Goal: Information Seeking & Learning: Learn about a topic

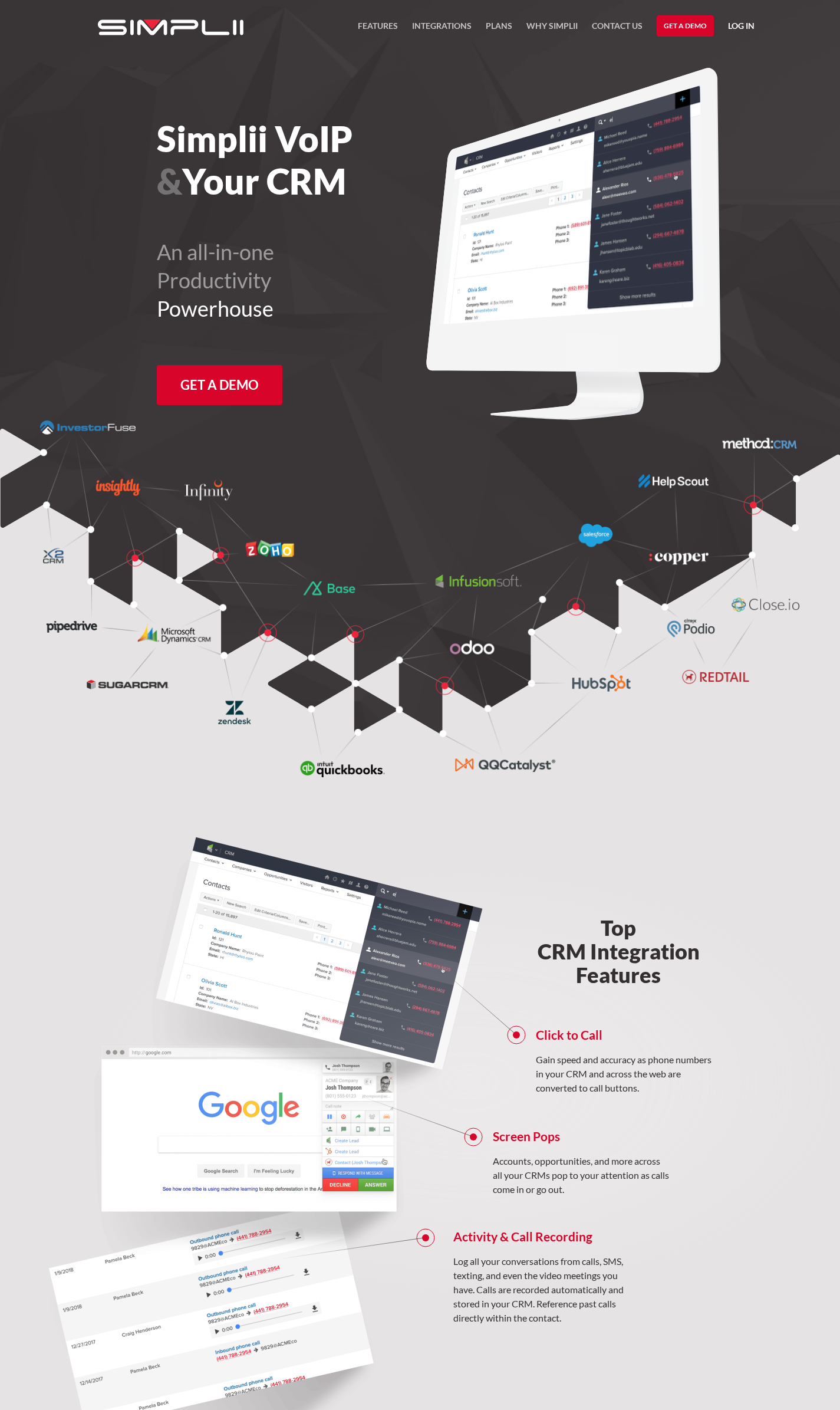
click at [746, 23] on link "Log in" at bounding box center [741, 27] width 27 height 18
click at [716, 59] on link "Manager Portal" at bounding box center [710, 61] width 75 height 19
click at [384, 26] on link "FEATURES" at bounding box center [378, 28] width 40 height 20
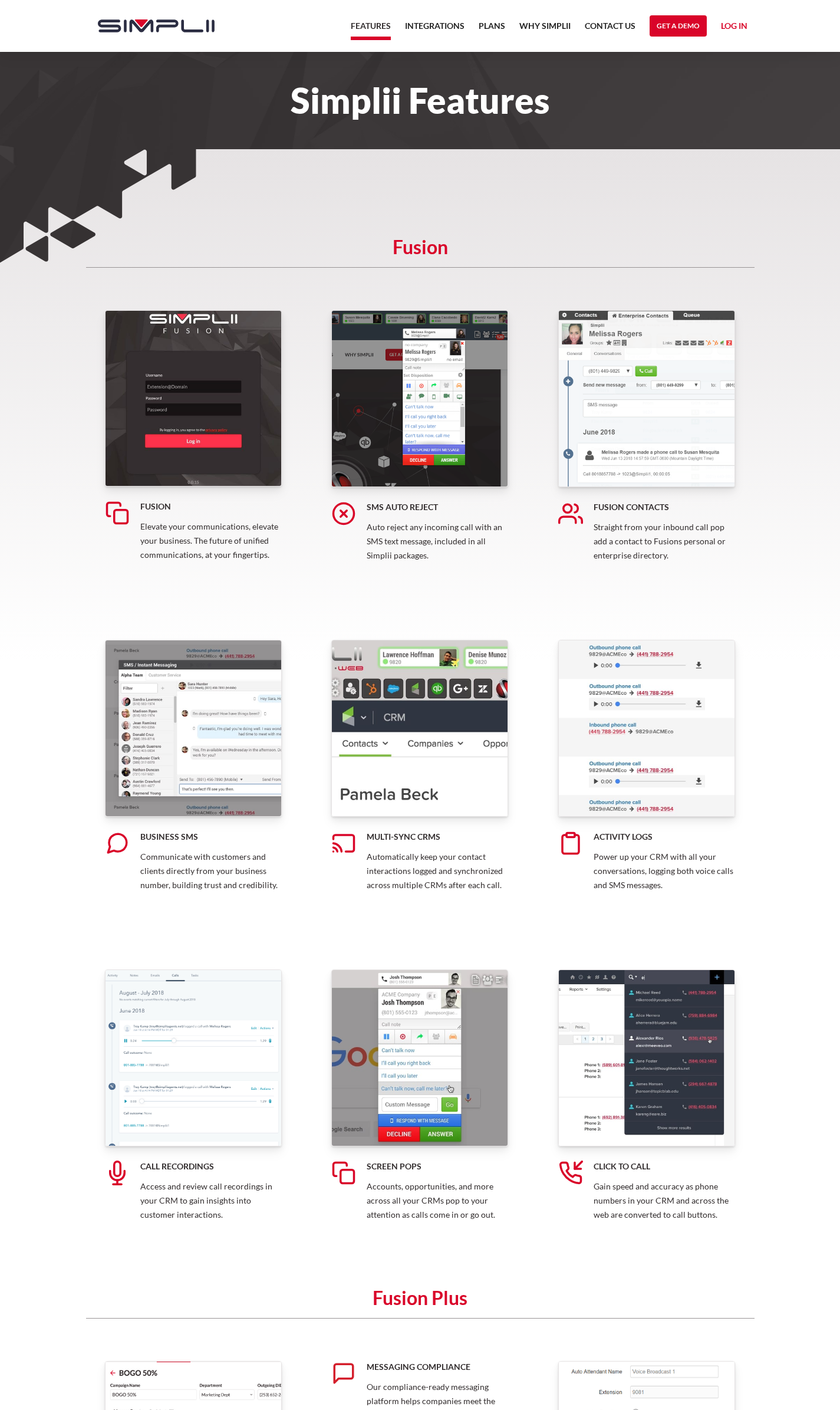
click at [187, 736] on img at bounding box center [193, 728] width 177 height 177
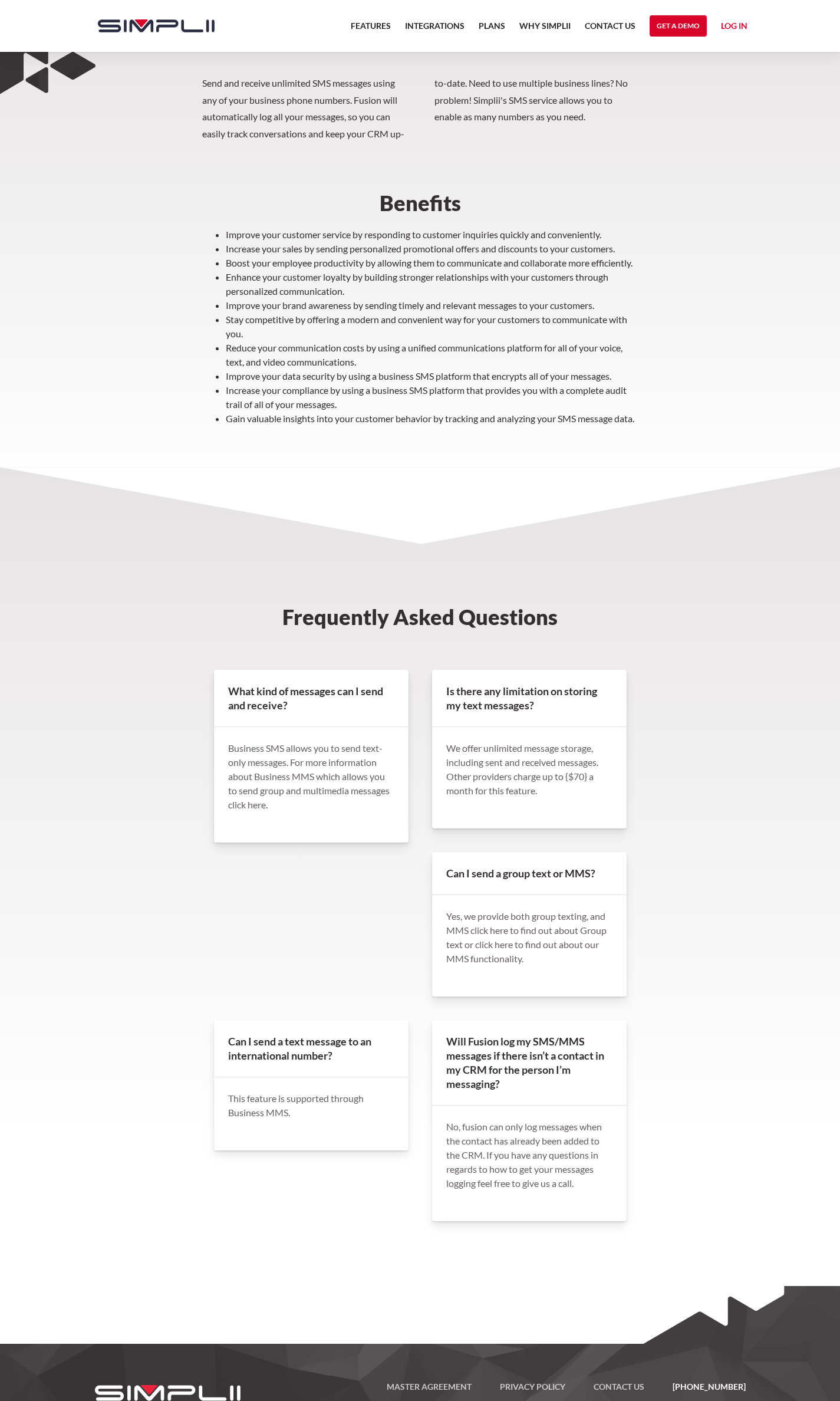
scroll to position [424, 0]
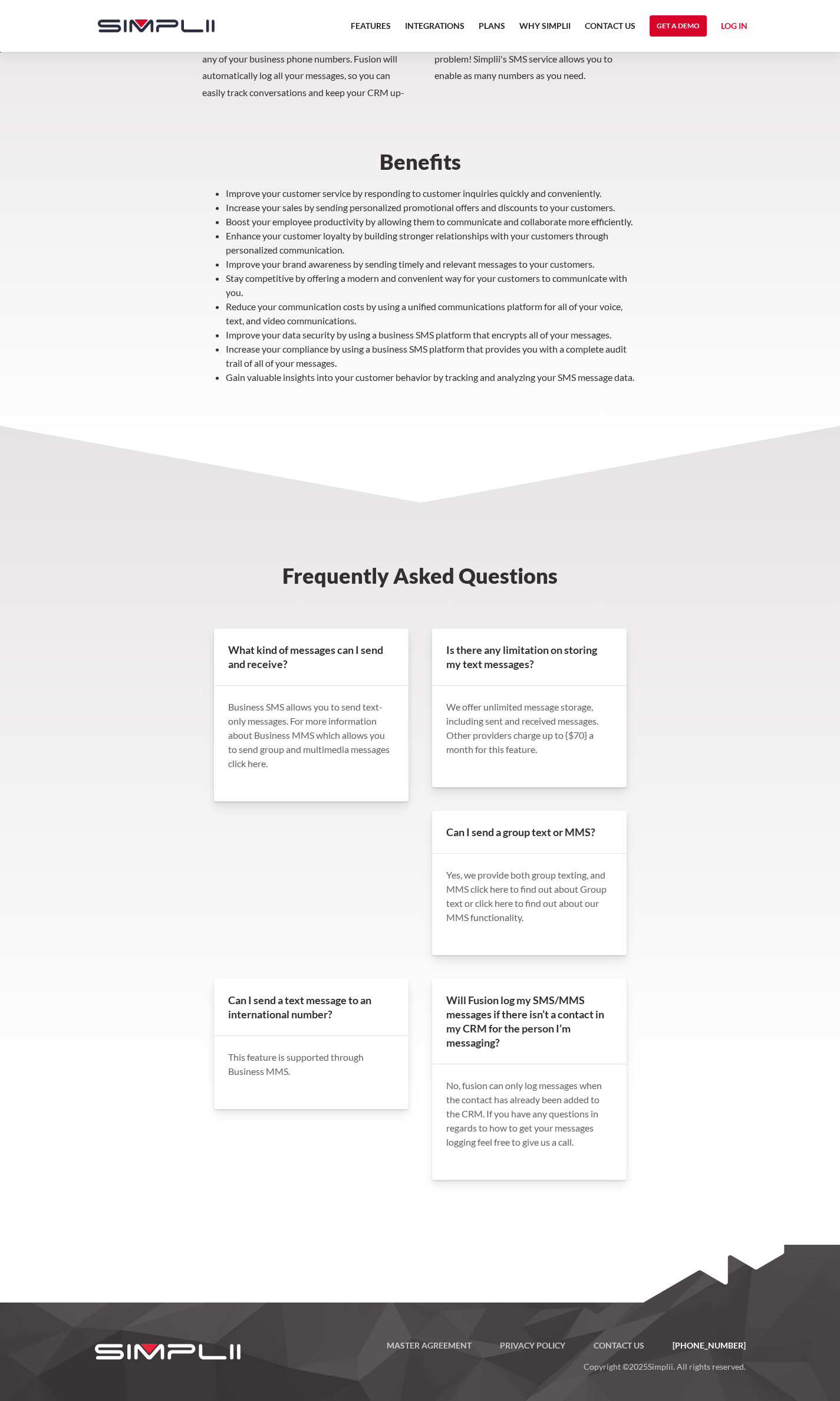
click at [245, 646] on h4 "What kind of messages can I send and receive?" at bounding box center [311, 657] width 195 height 57
click at [313, 717] on p "Business SMS allows you to send text-only messages. For more information about …" at bounding box center [311, 735] width 166 height 71
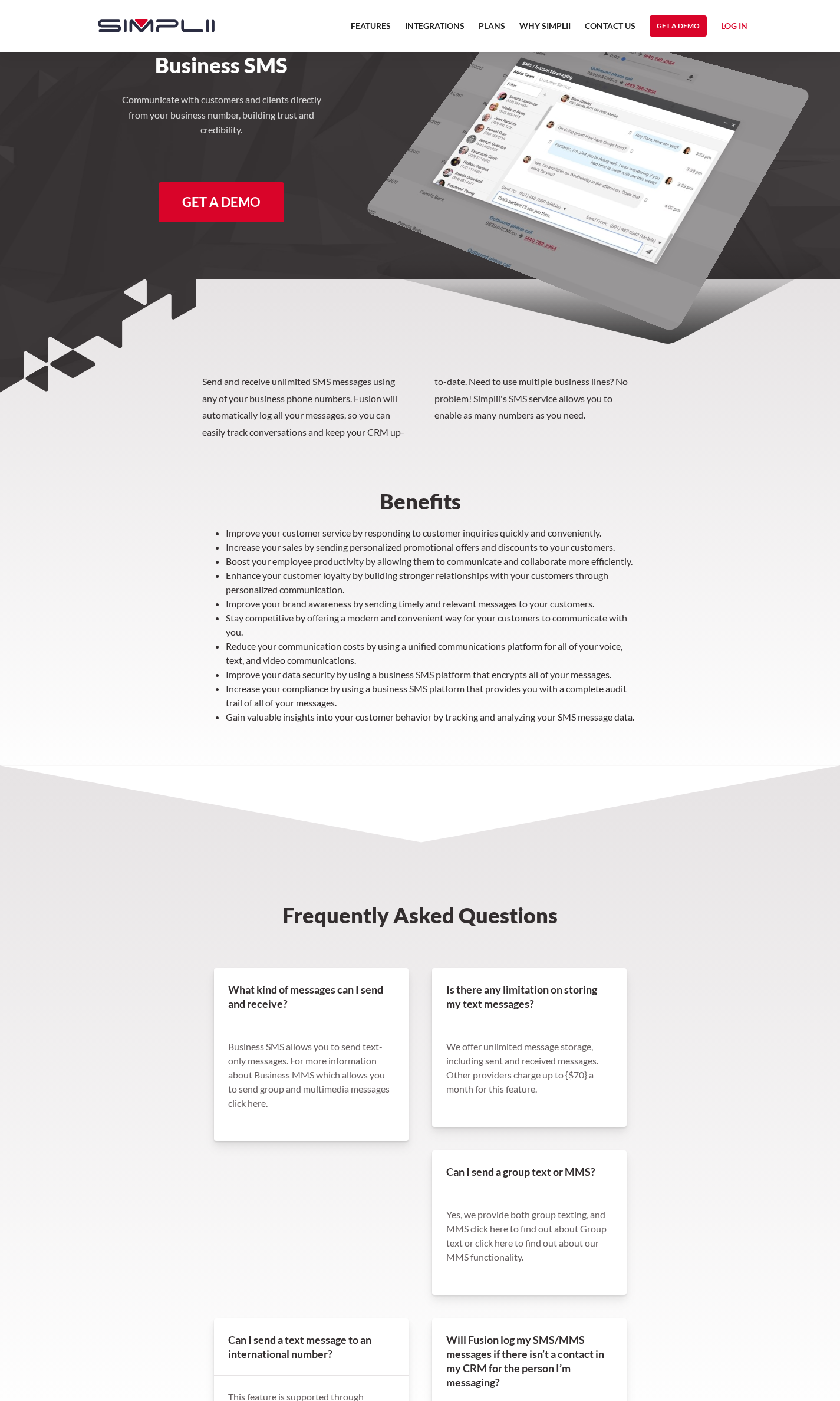
scroll to position [0, 0]
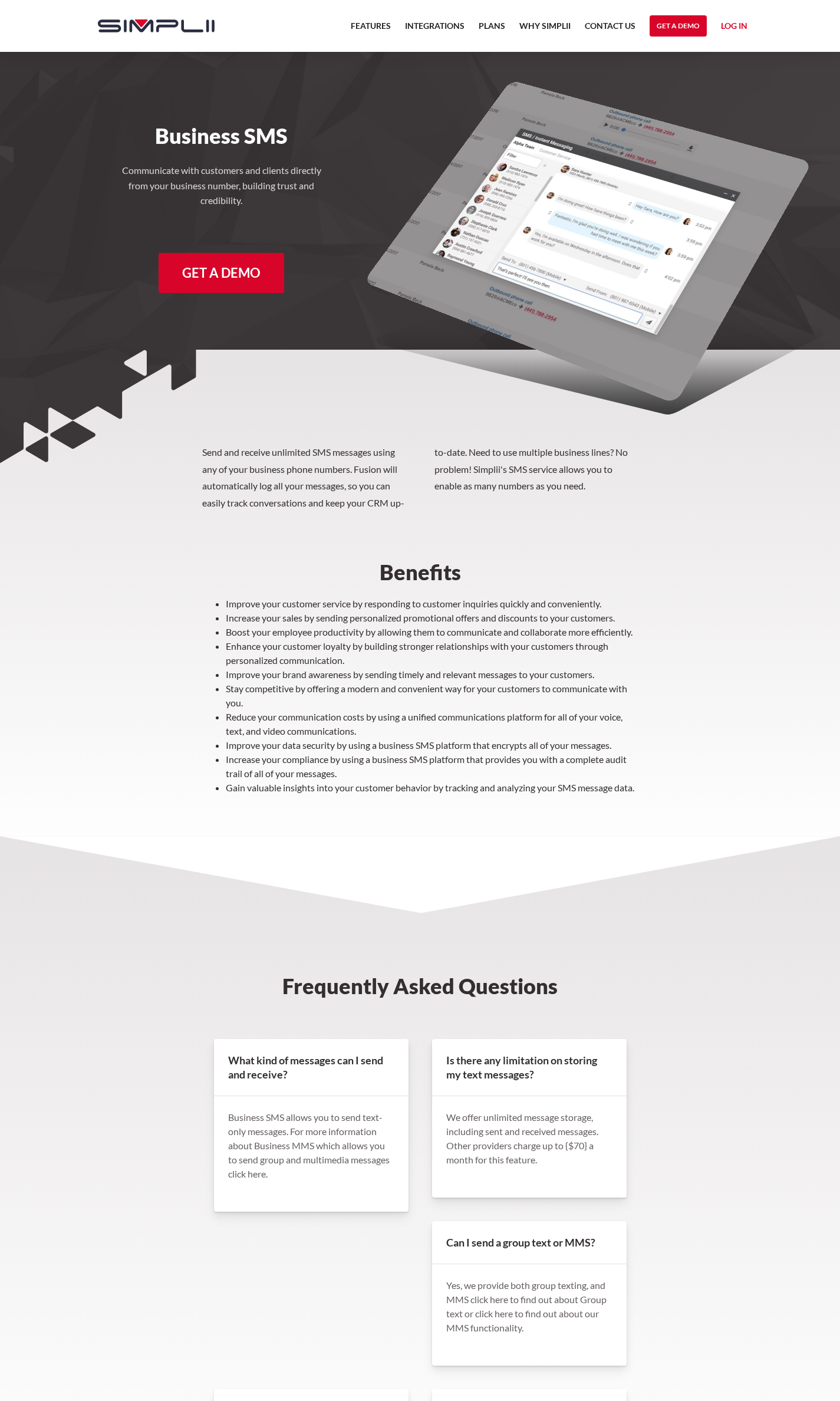
click at [420, 18] on nav "Features Integrations PRoducts Plans Why Simplii Contact US Master Agreement Ge…" at bounding box center [548, 26] width 411 height 52
click at [420, 25] on link "Integrations" at bounding box center [435, 28] width 60 height 20
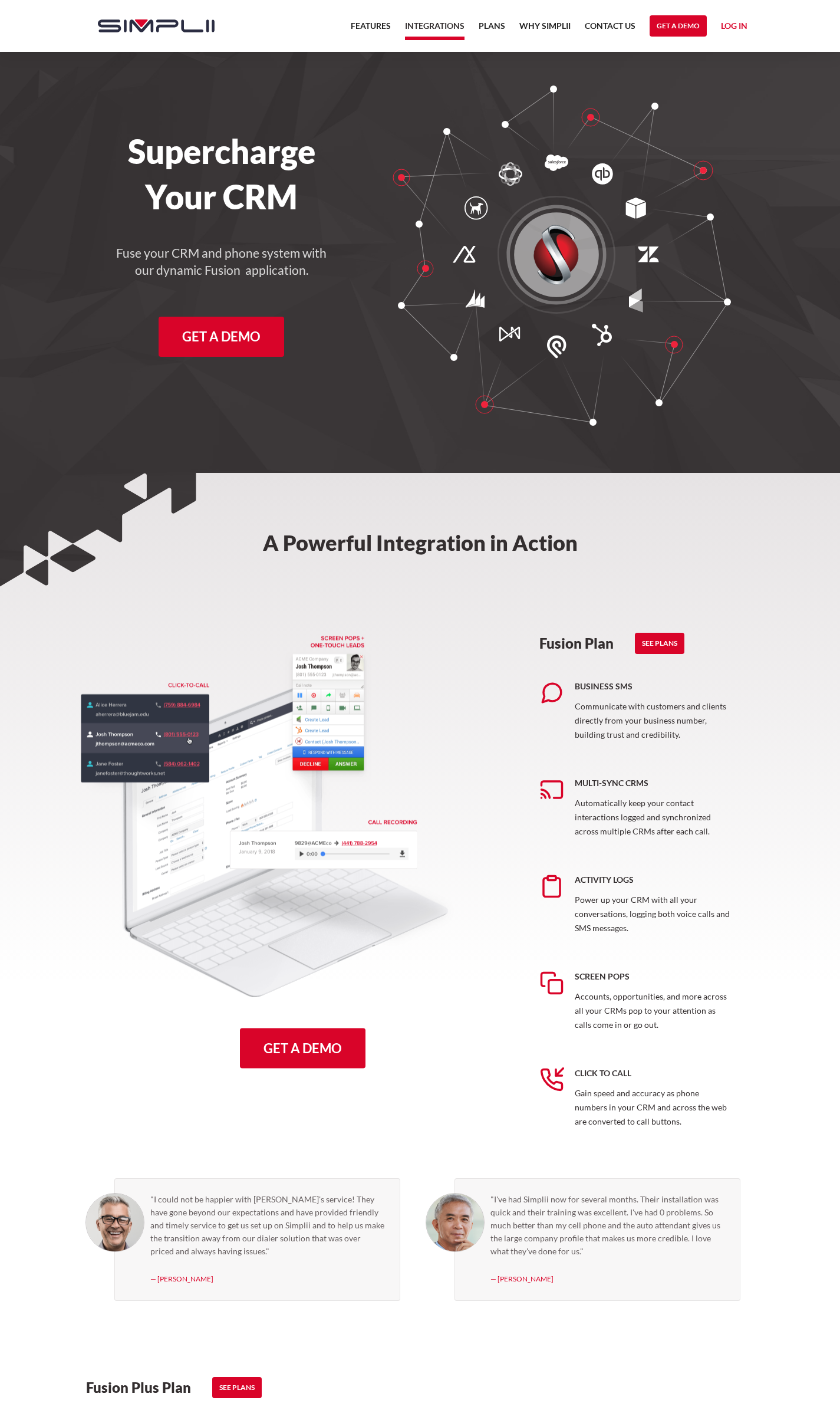
scroll to position [295, 0]
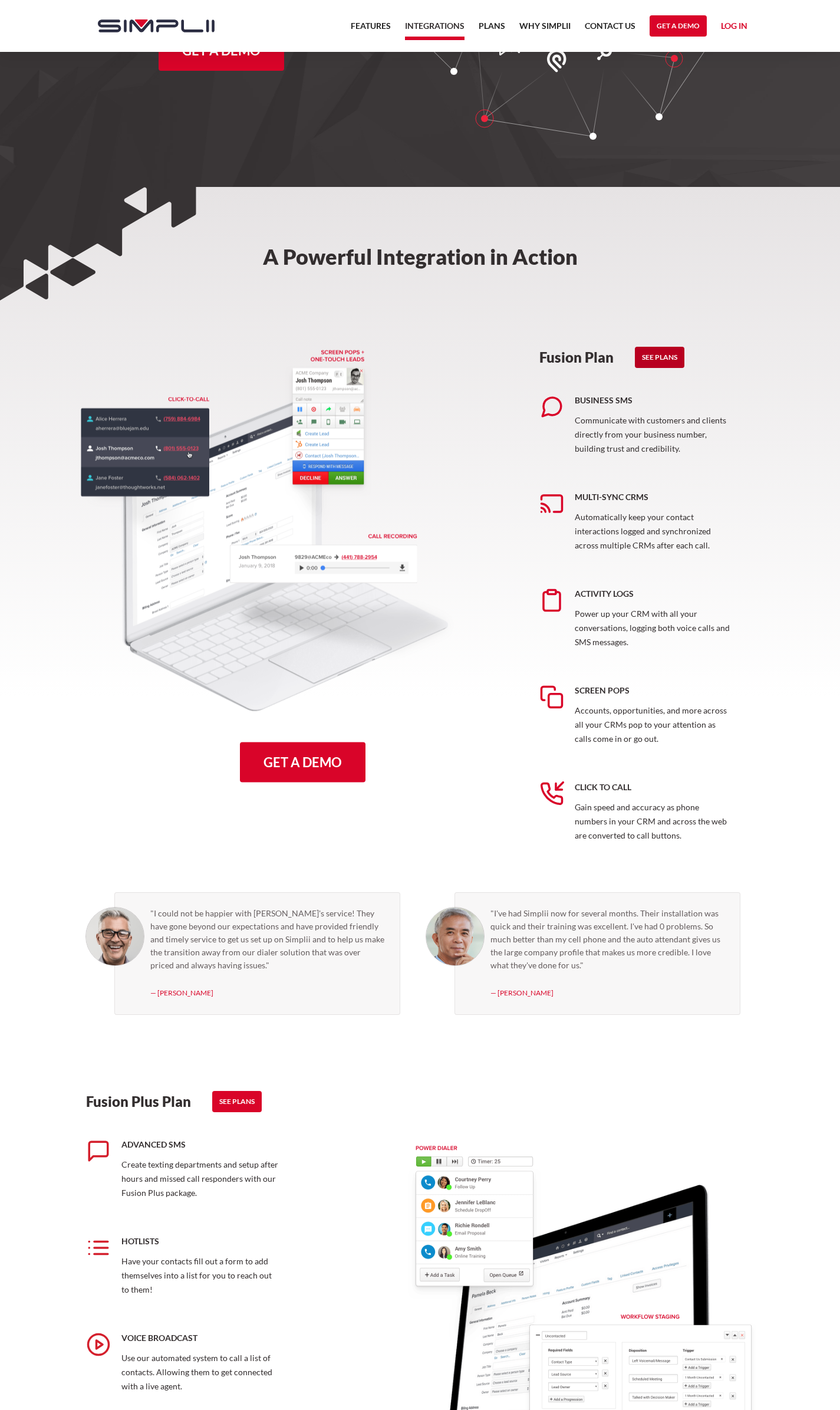
click at [644, 360] on link "See Plans" at bounding box center [659, 357] width 49 height 21
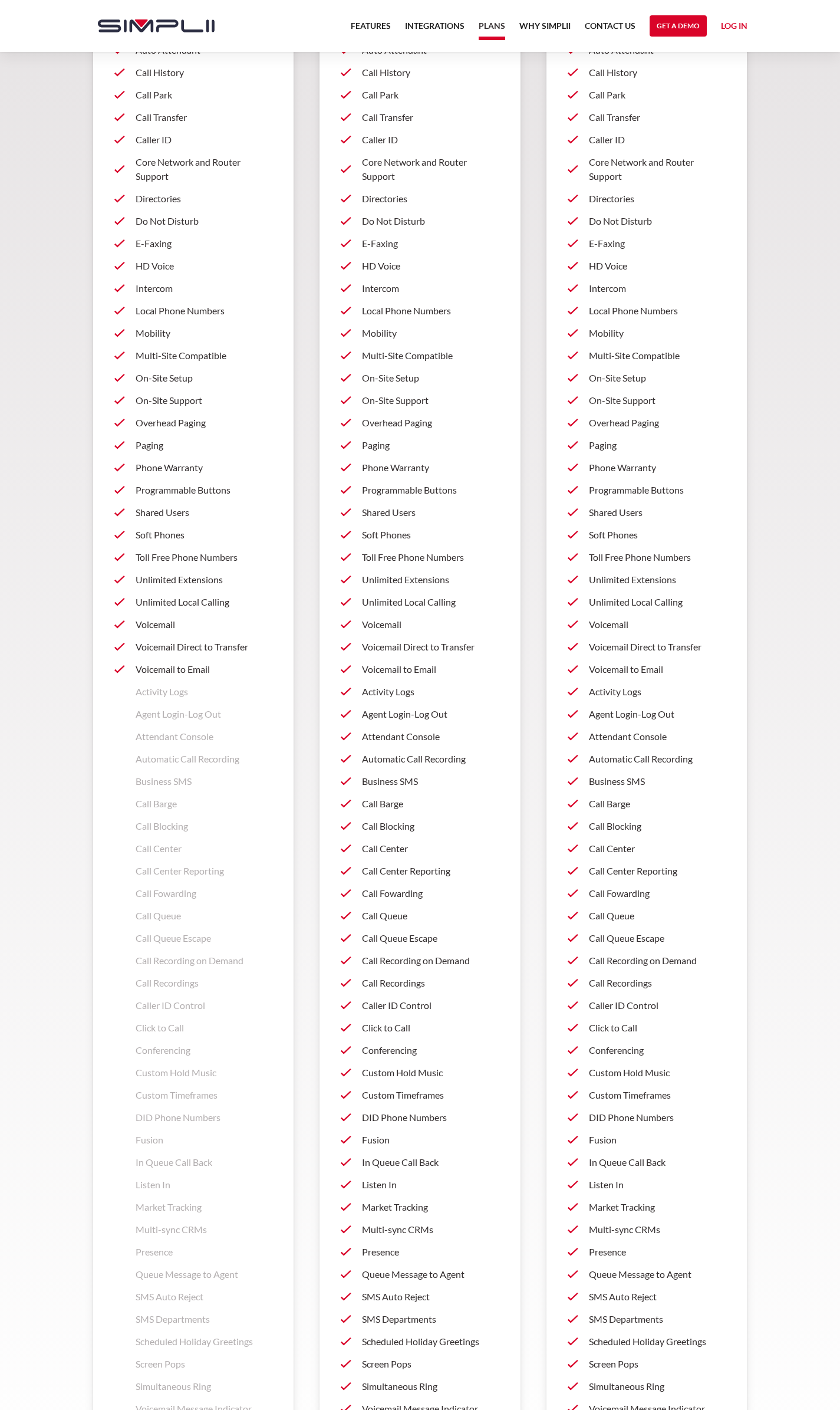
scroll to position [826, 0]
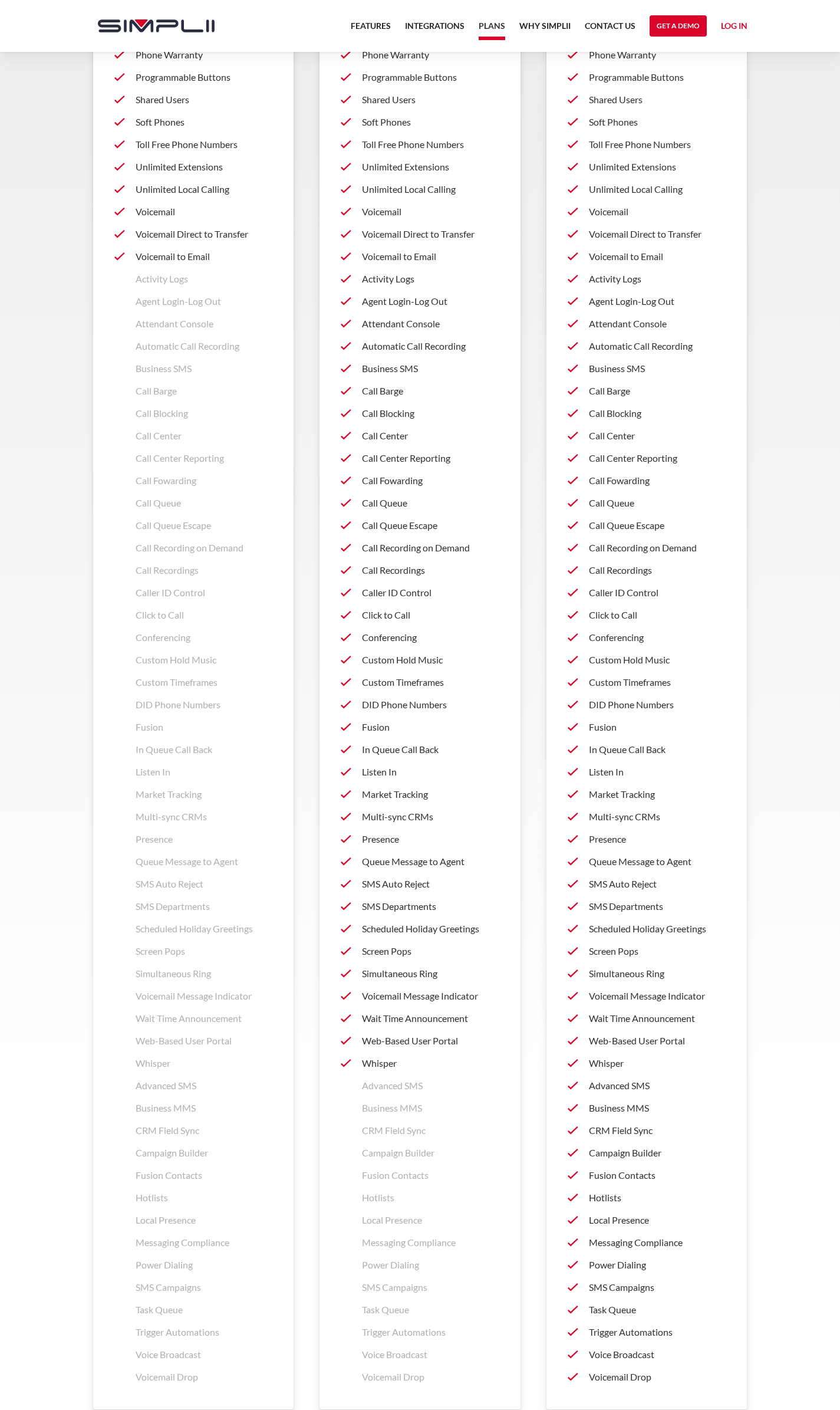
click at [377, 907] on p "SMS Departments" at bounding box center [430, 907] width 137 height 15
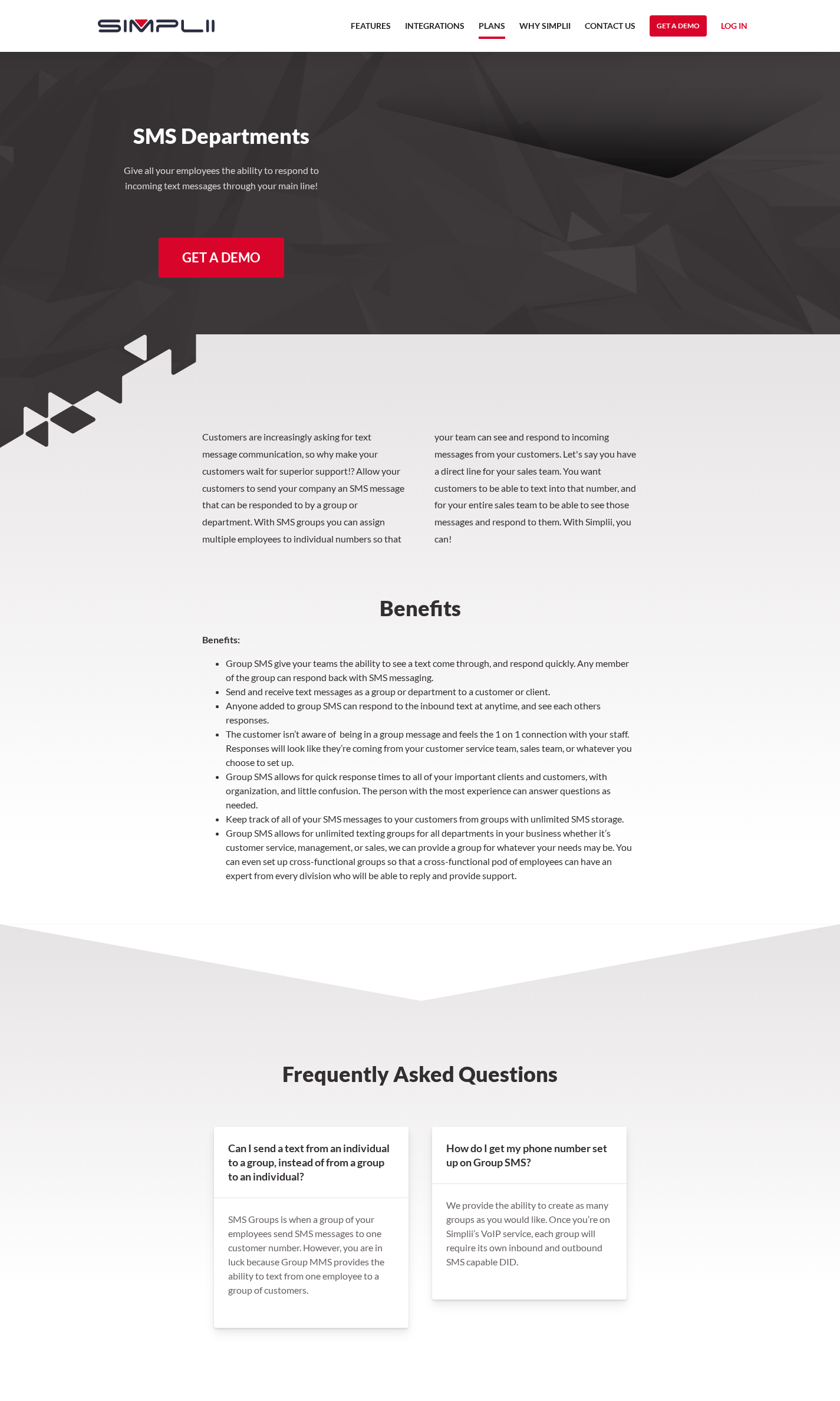
click at [488, 32] on link "Plans" at bounding box center [491, 28] width 27 height 20
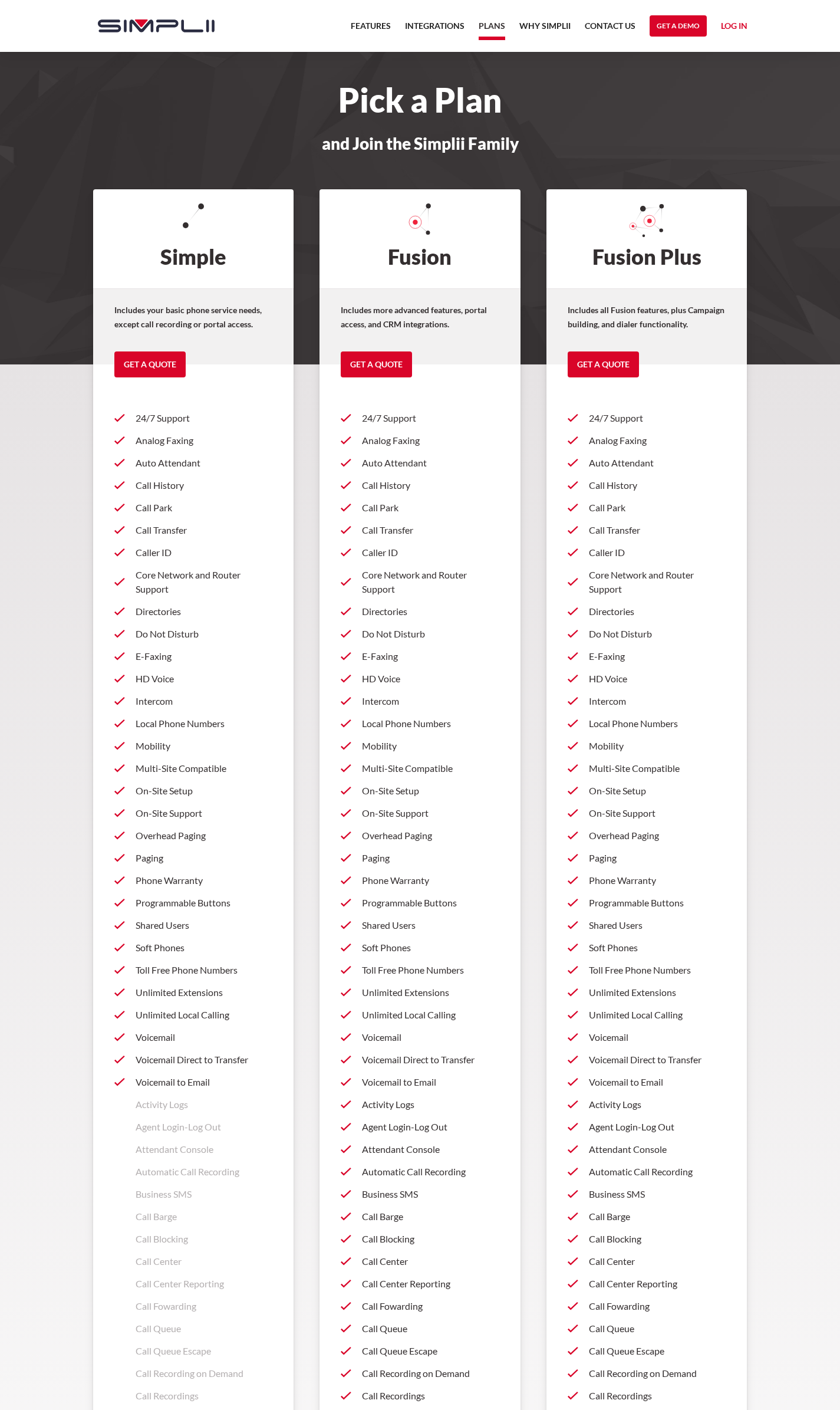
click at [372, 507] on p "Call Park" at bounding box center [430, 507] width 137 height 15
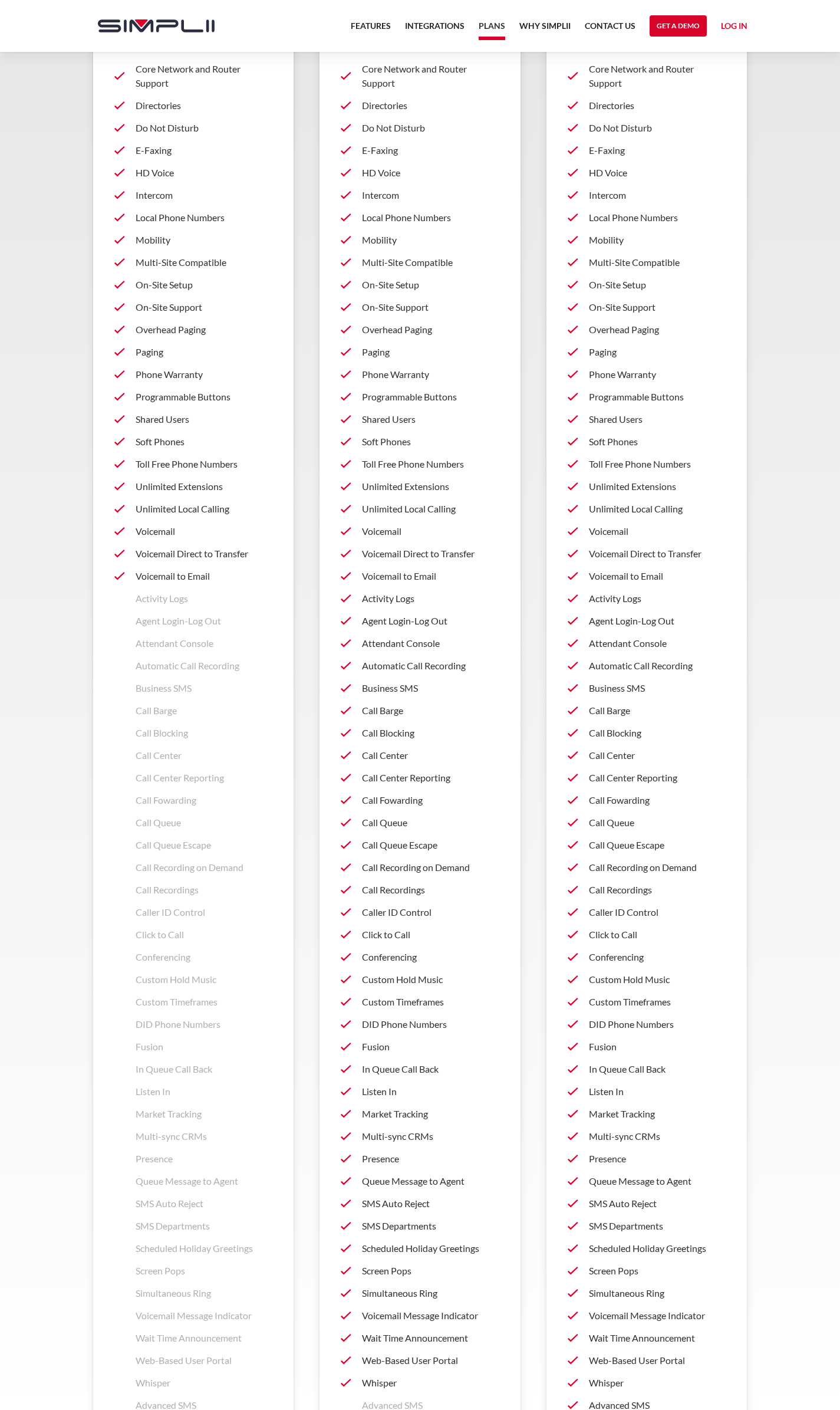
scroll to position [590, 0]
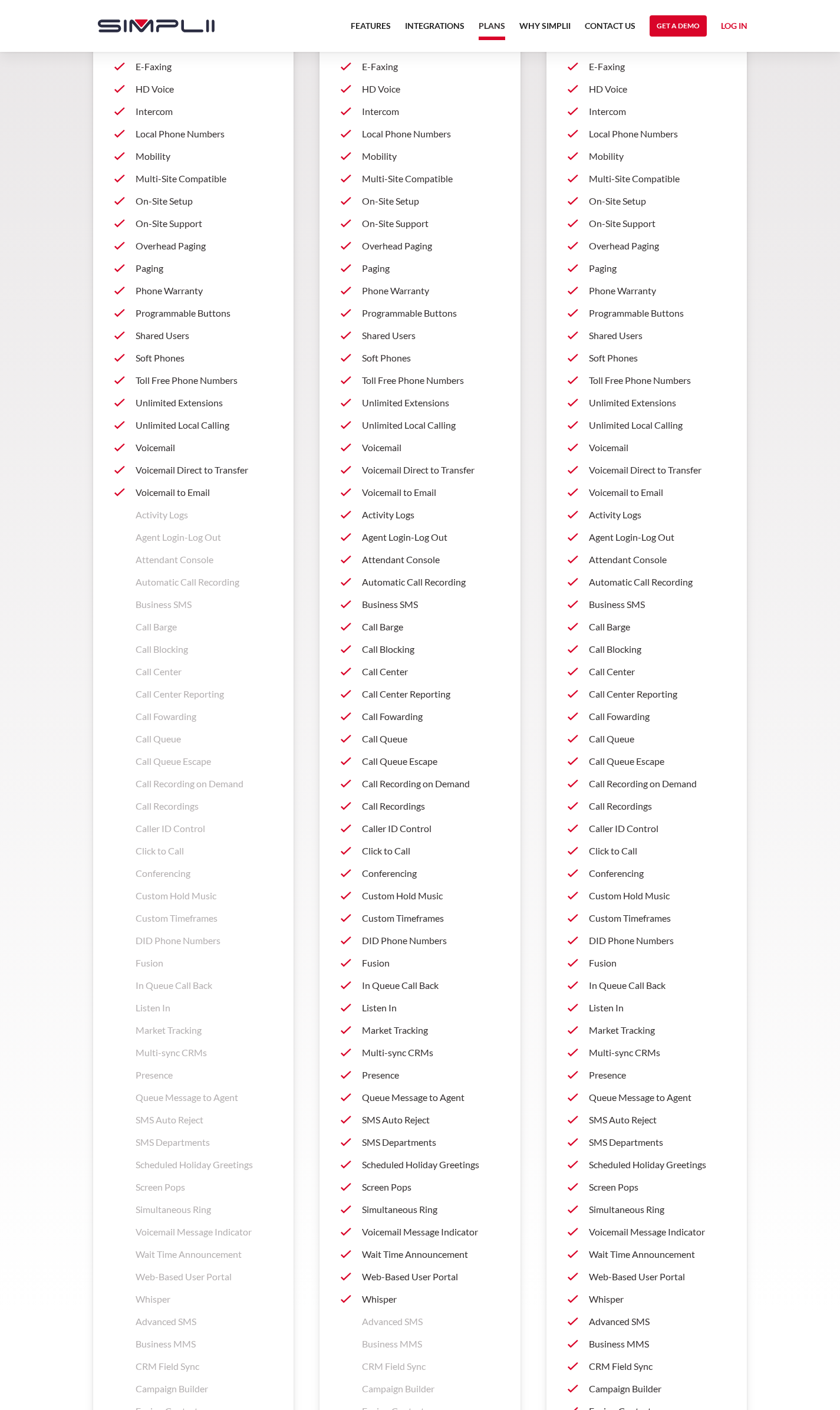
click at [407, 605] on p "Business SMS" at bounding box center [430, 604] width 137 height 15
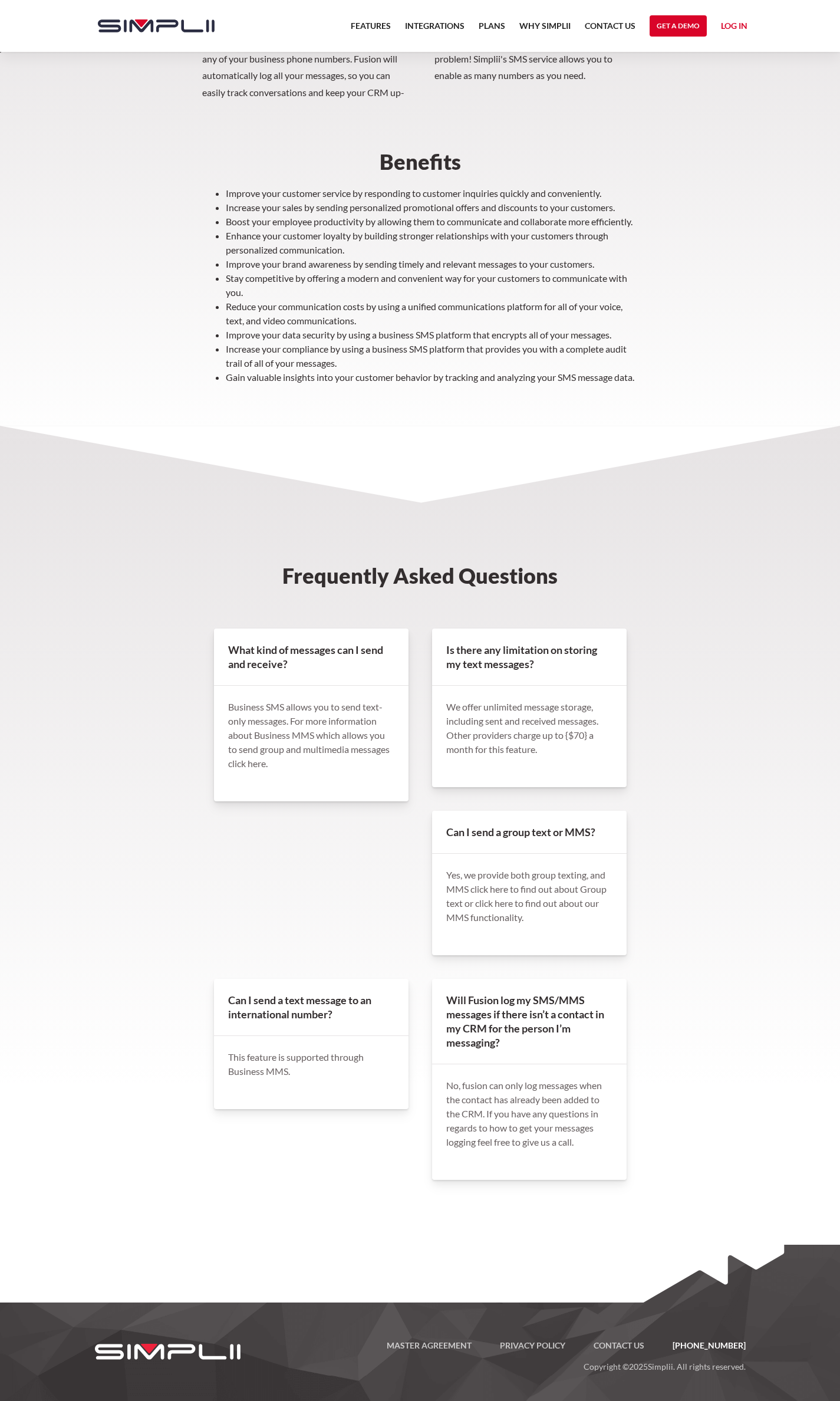
scroll to position [424, 0]
click at [261, 647] on h4 "What kind of messages can I send and receive?" at bounding box center [311, 657] width 195 height 57
click at [262, 650] on h4 "What kind of messages can I send and receive?" at bounding box center [311, 657] width 195 height 57
drag, startPoint x: 267, startPoint y: 667, endPoint x: 309, endPoint y: 656, distance: 43.4
click at [267, 668] on h4 "What kind of messages can I send and receive?" at bounding box center [311, 657] width 195 height 57
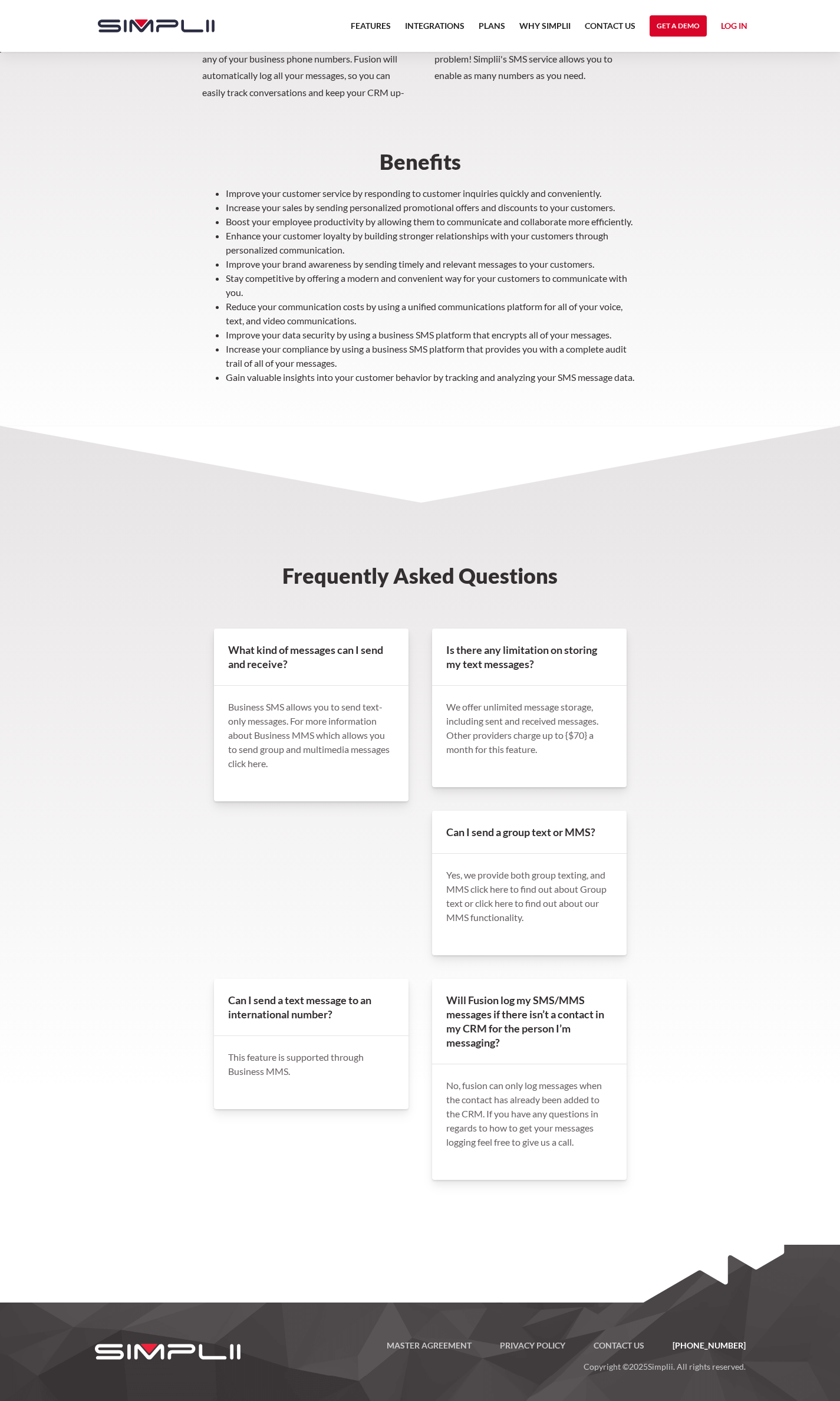
click at [461, 654] on h4 "Is there any limitation on storing my text messages?" at bounding box center [529, 657] width 195 height 57
click at [741, 23] on link "Log in" at bounding box center [733, 27] width 27 height 18
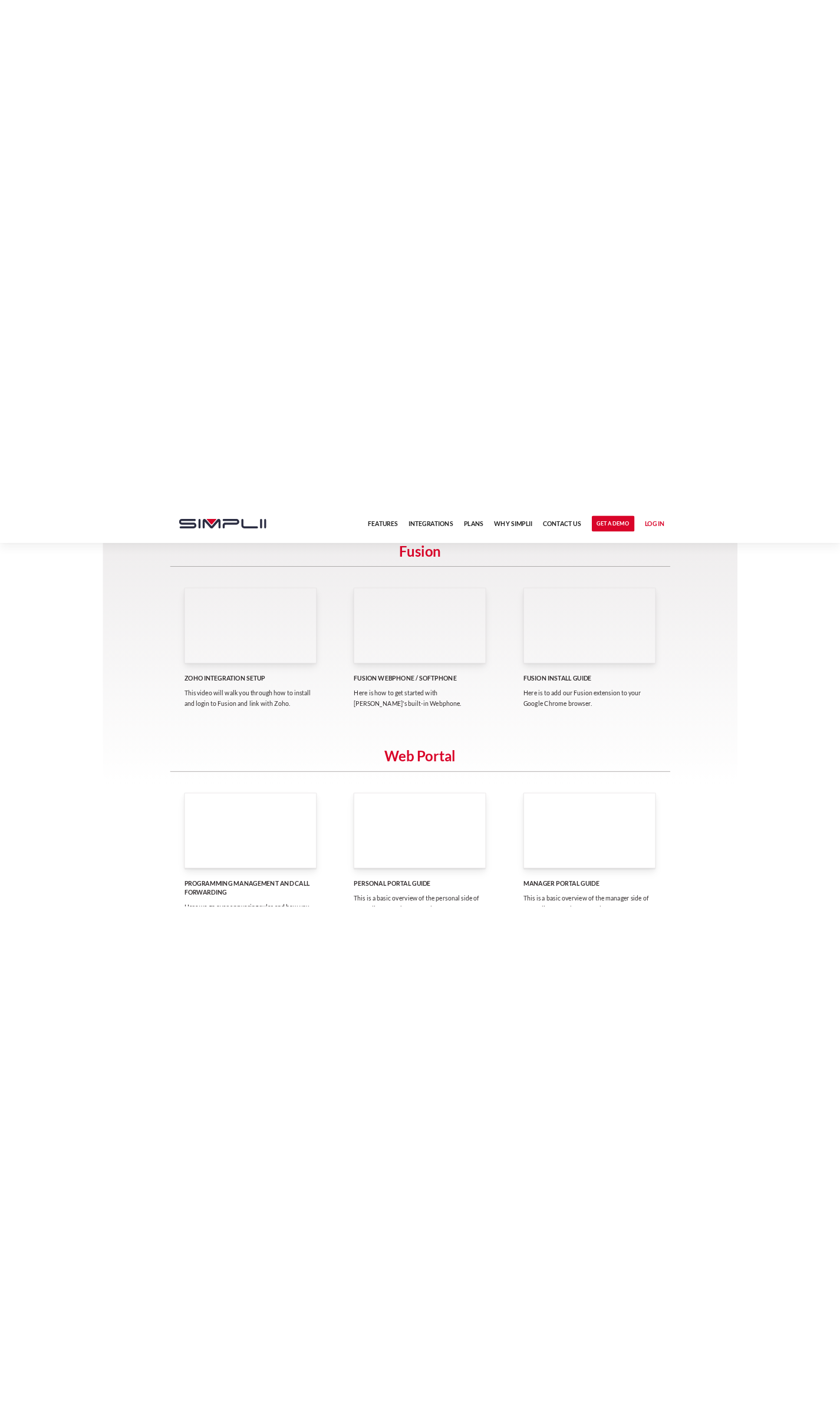
scroll to position [295, 0]
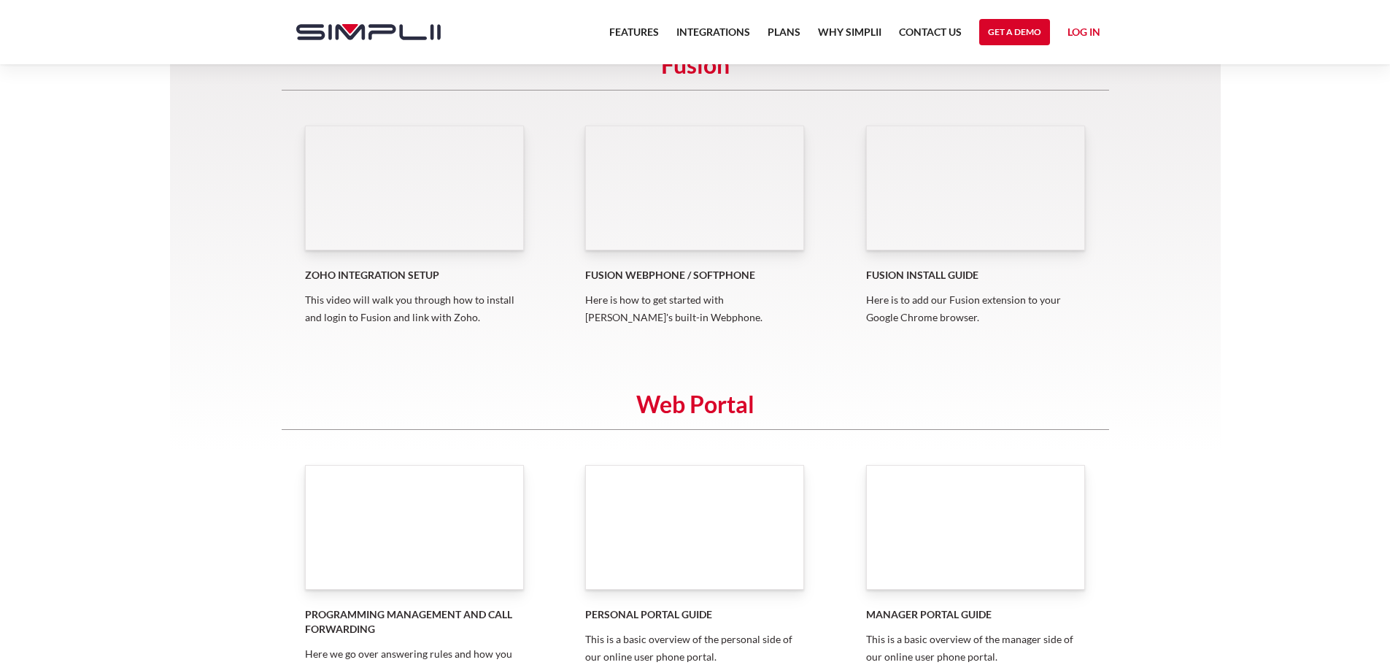
click at [704, 274] on h5 "Fusion Webphone / Softphone" at bounding box center [694, 275] width 219 height 15
click at [668, 289] on div "Fusion Webphone / Softphone Here is how to get started with [PERSON_NAME]'s bui…" at bounding box center [694, 225] width 219 height 201
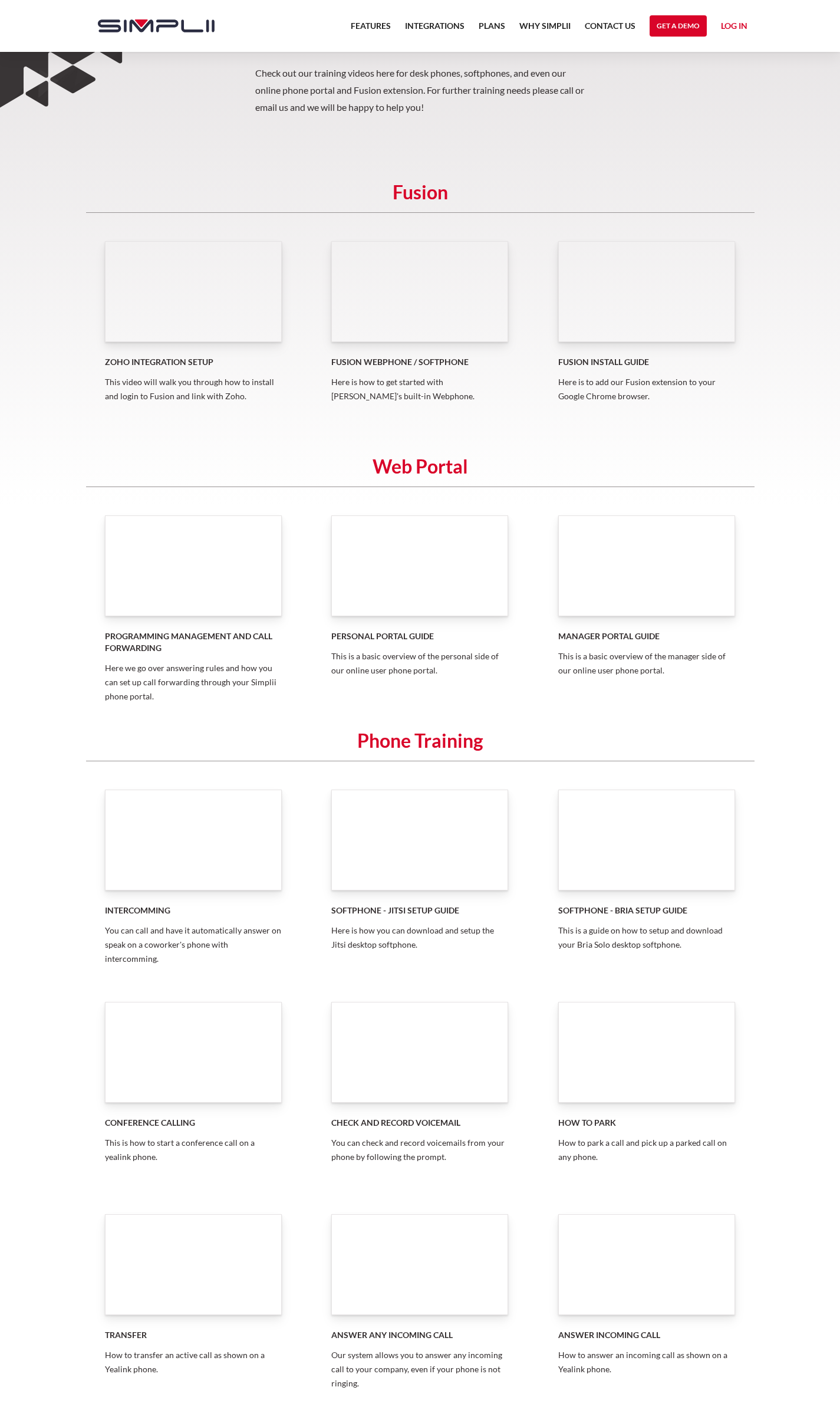
scroll to position [118, 0]
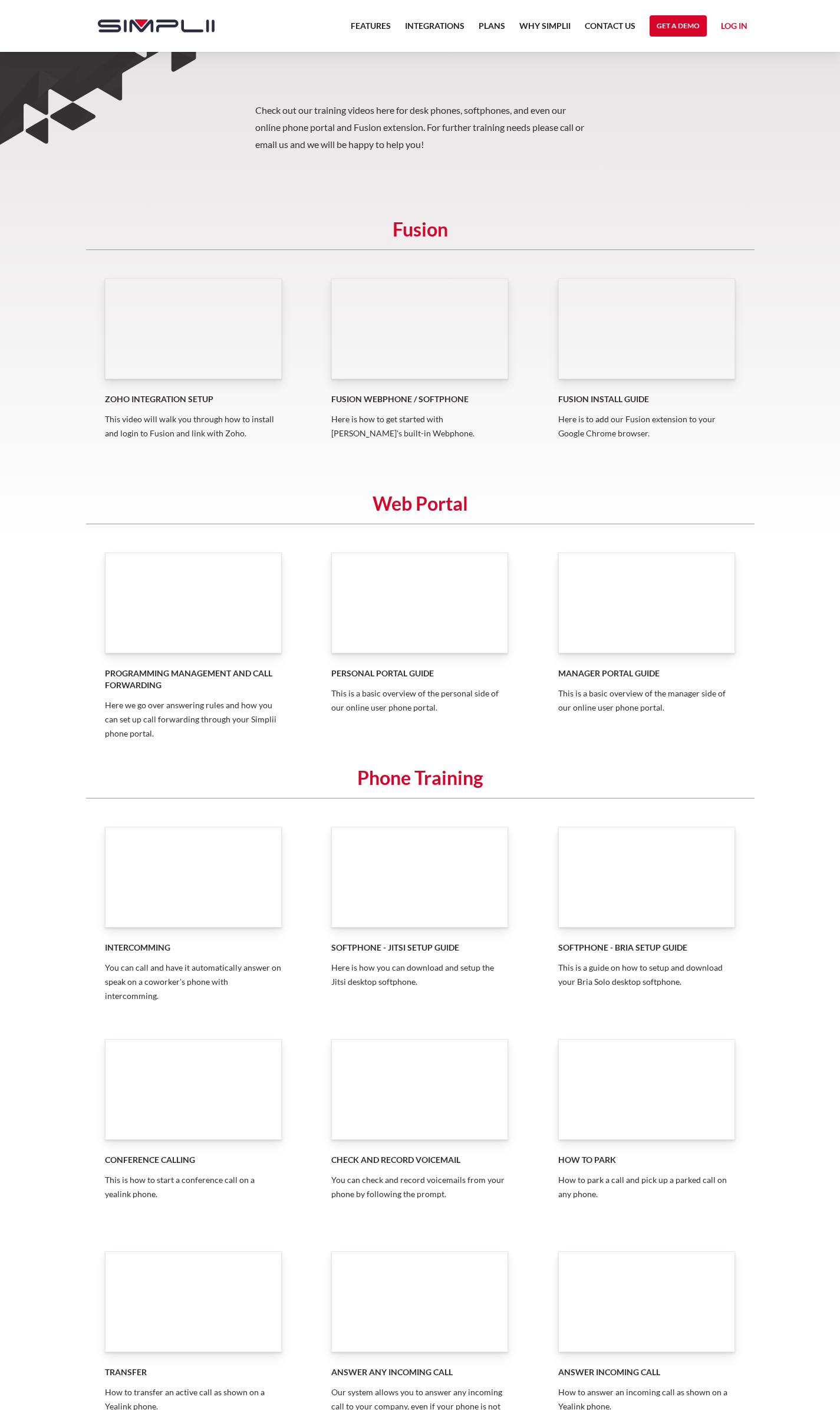
click at [359, 182] on div "Check out our training videos here for desk phones, softphones, and even our on…" at bounding box center [420, 996] width 690 height 1930
